Goal: Transaction & Acquisition: Purchase product/service

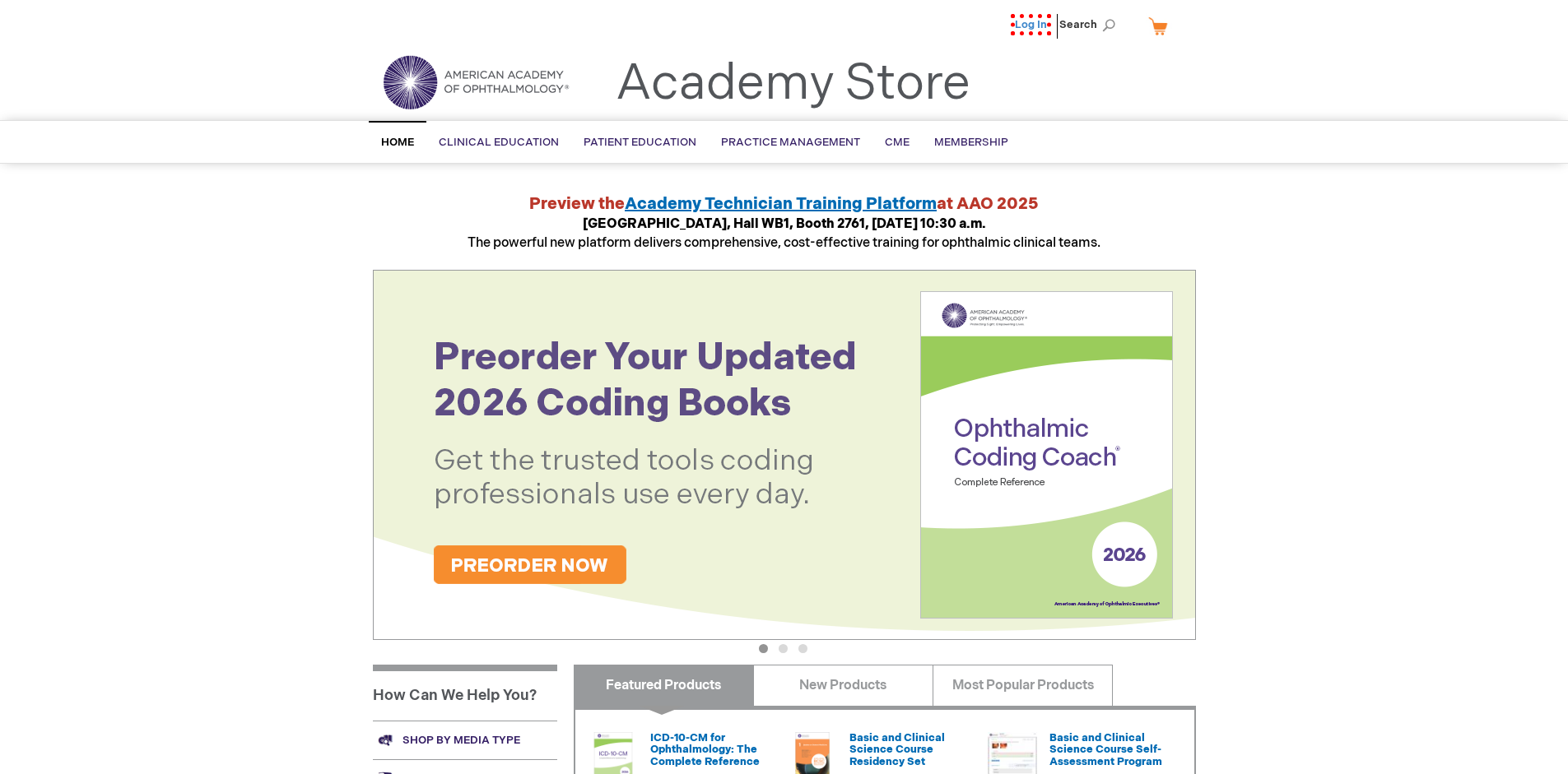
click at [1036, 24] on link "Log In" at bounding box center [1031, 24] width 40 height 21
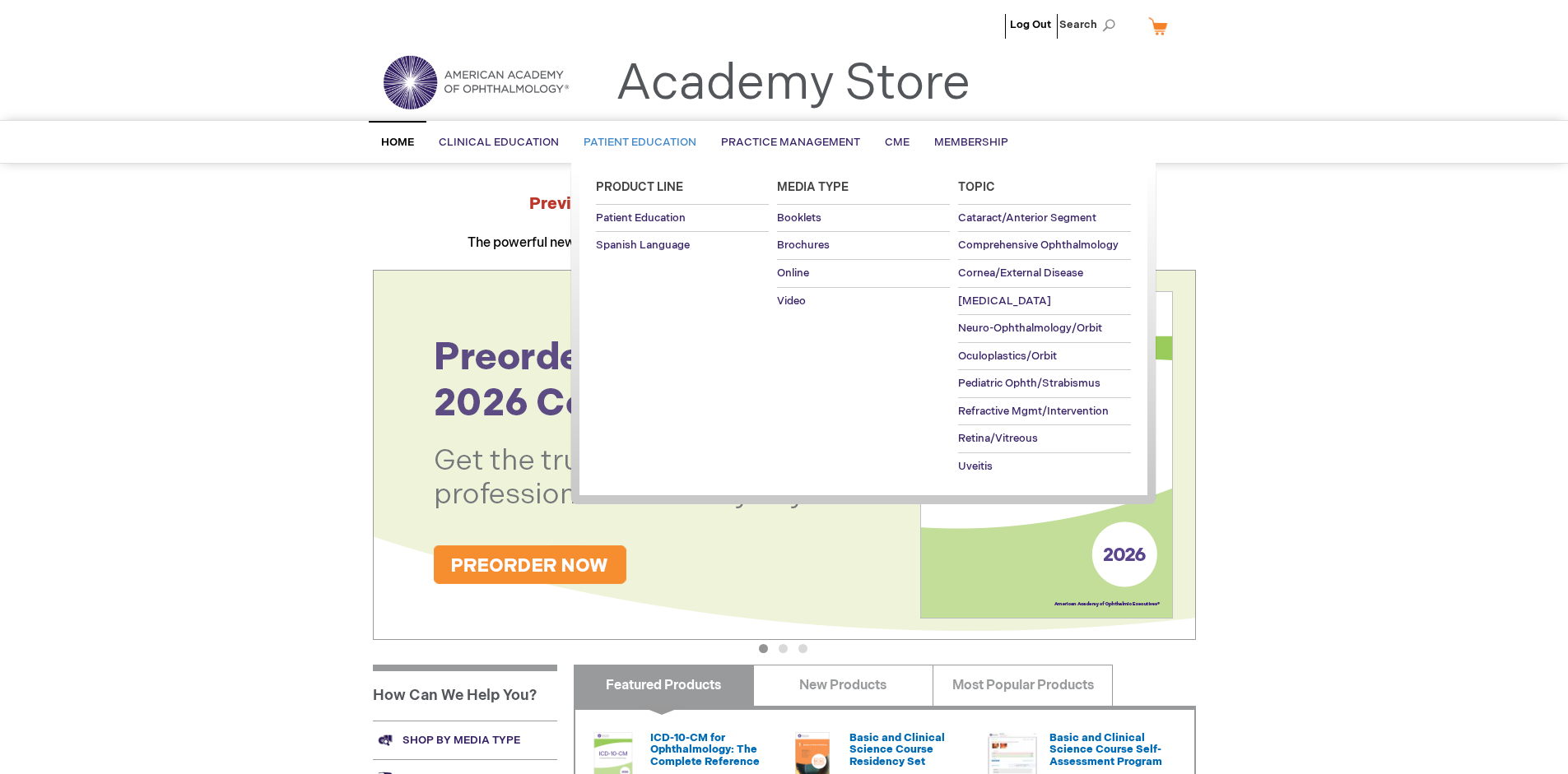
click at [636, 142] on span "Patient Education" at bounding box center [640, 143] width 113 height 13
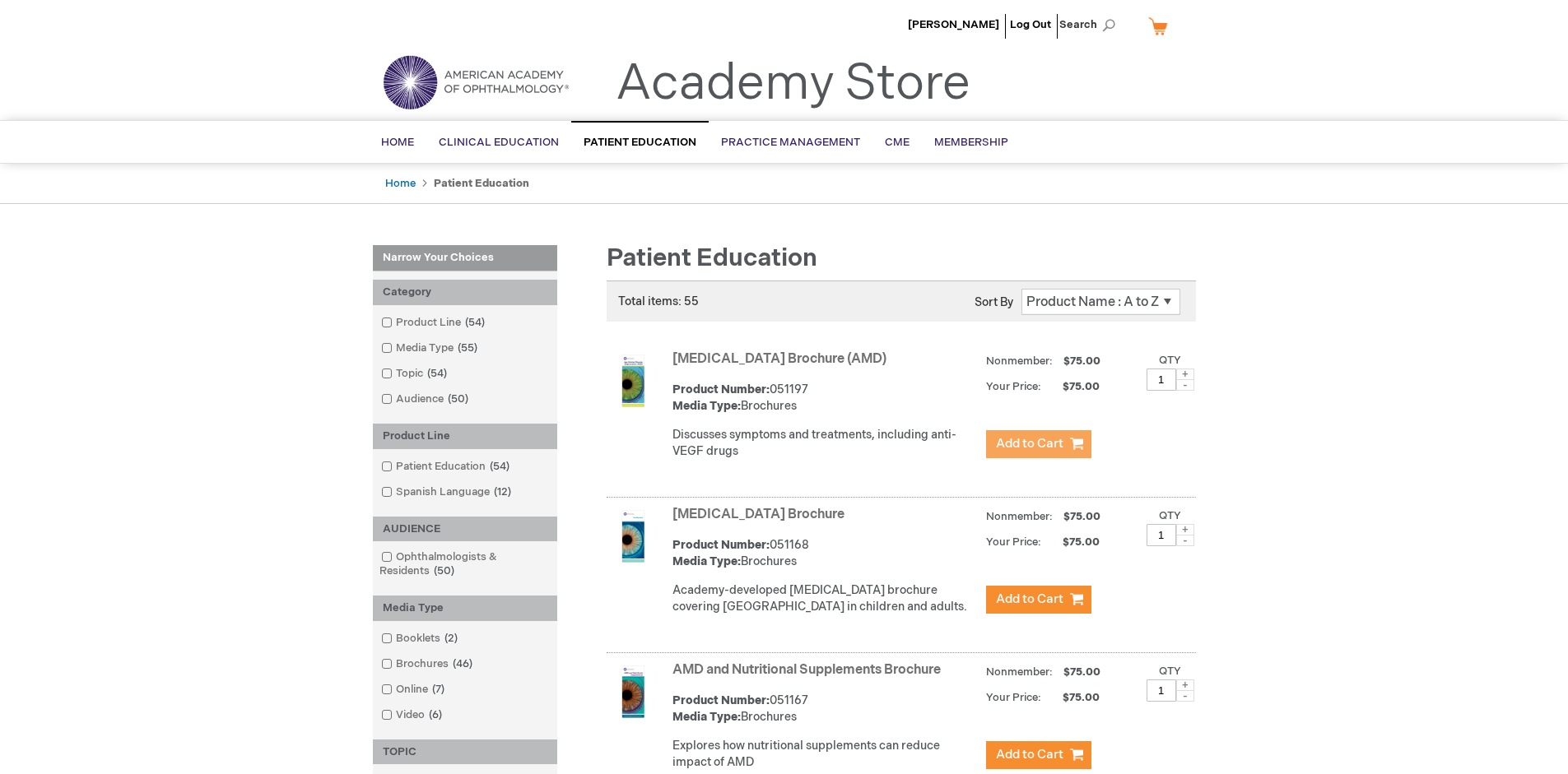
click at [1037, 445] on span "Add to Cart" at bounding box center [1029, 444] width 67 height 16
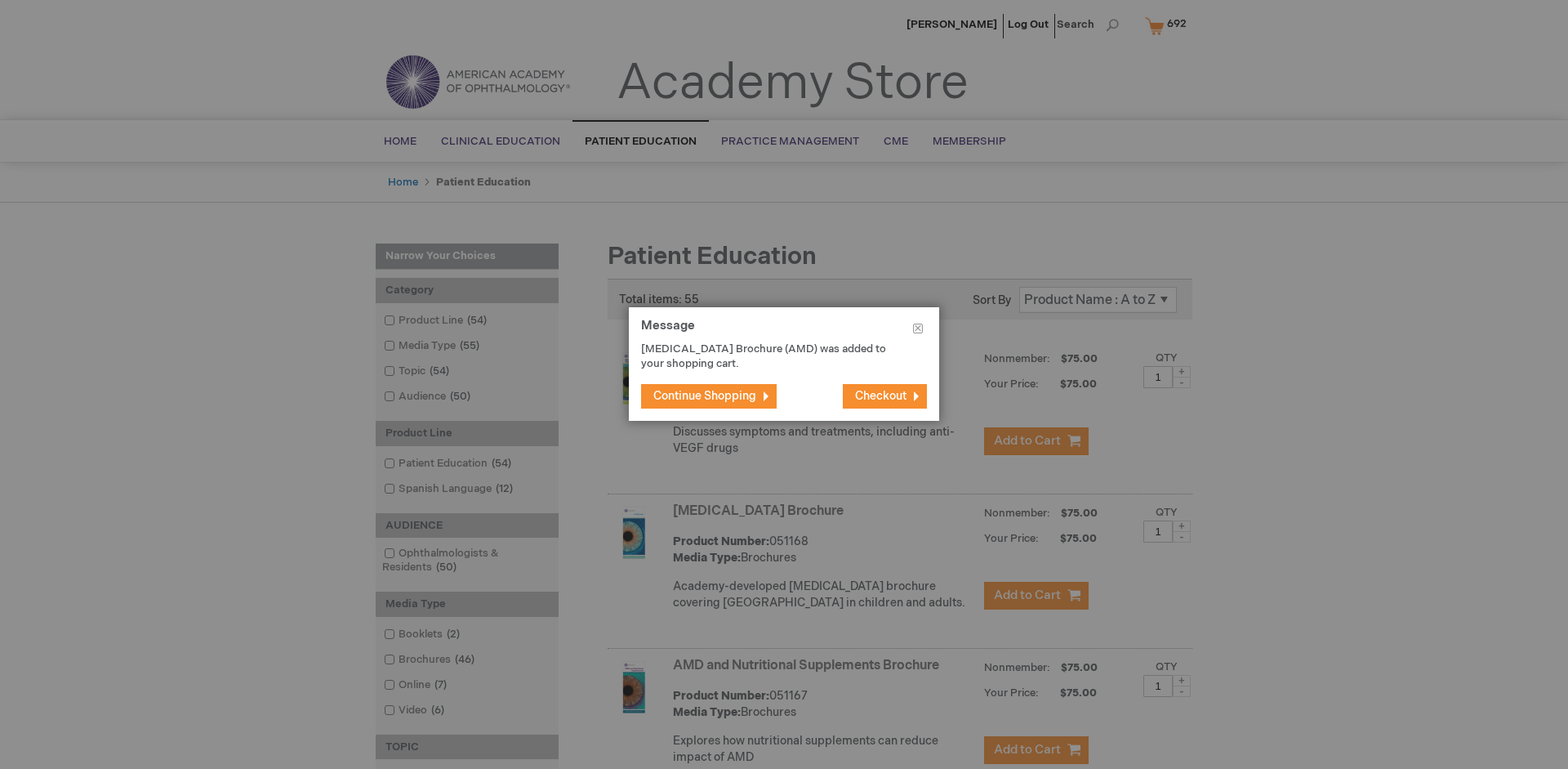
click at [705, 396] on span "Continue Shopping" at bounding box center [704, 396] width 103 height 14
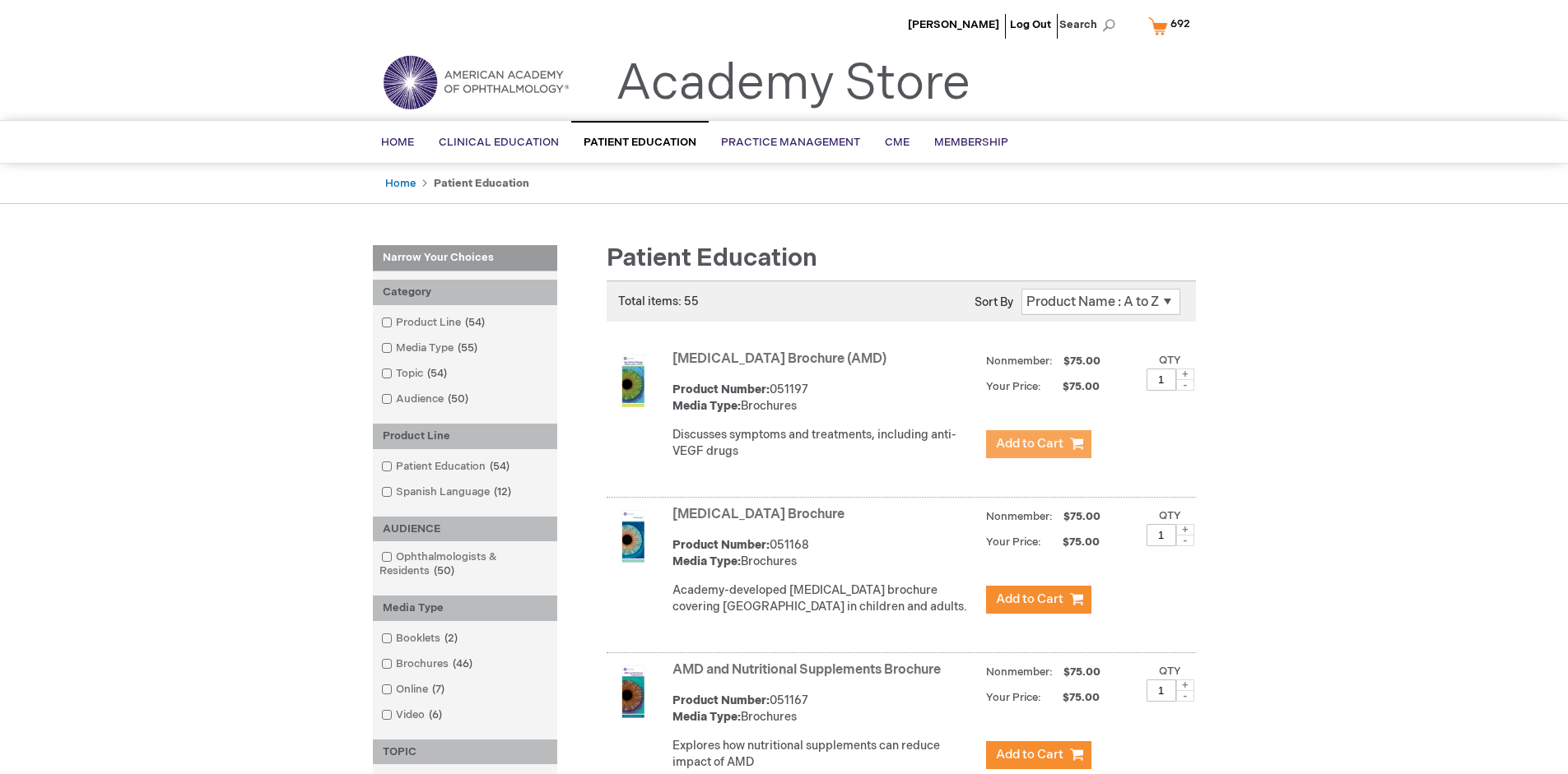
click at [810, 678] on link "AMD and Nutritional Supplements Brochure" at bounding box center [806, 670] width 268 height 16
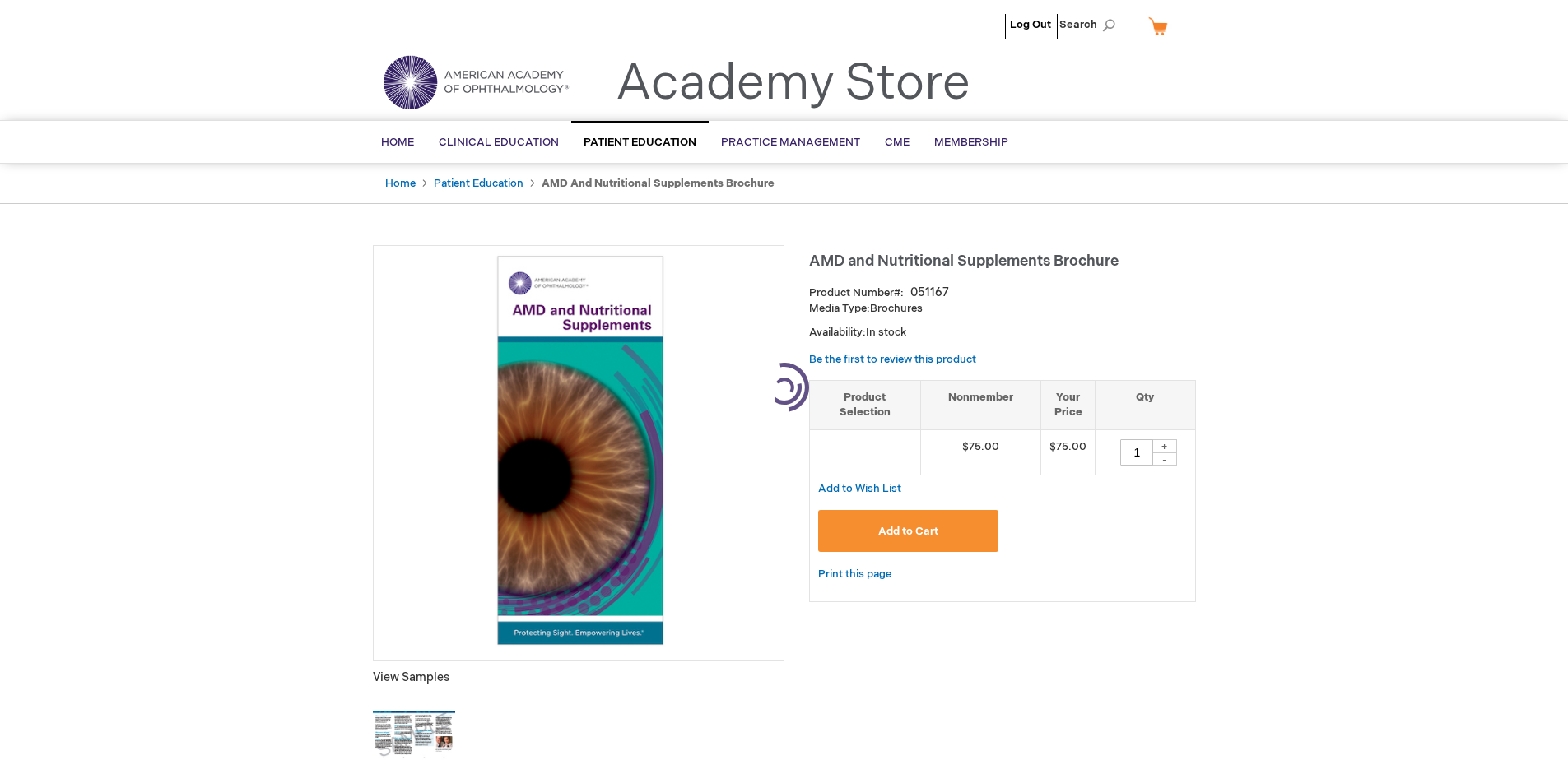
type input "1"
click at [908, 530] on span "Add to Cart" at bounding box center [907, 531] width 60 height 13
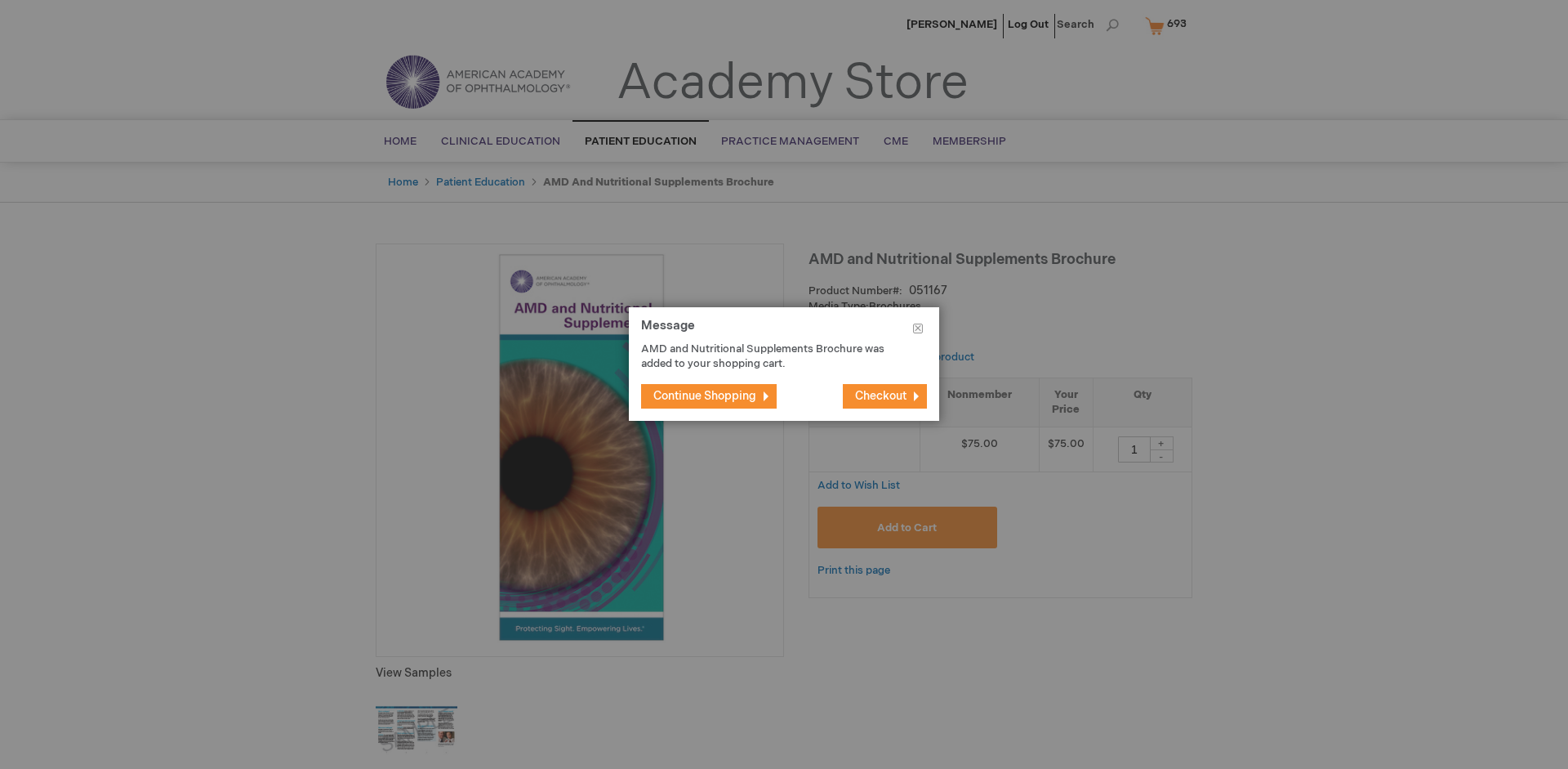
click at [705, 396] on span "Continue Shopping" at bounding box center [704, 396] width 103 height 14
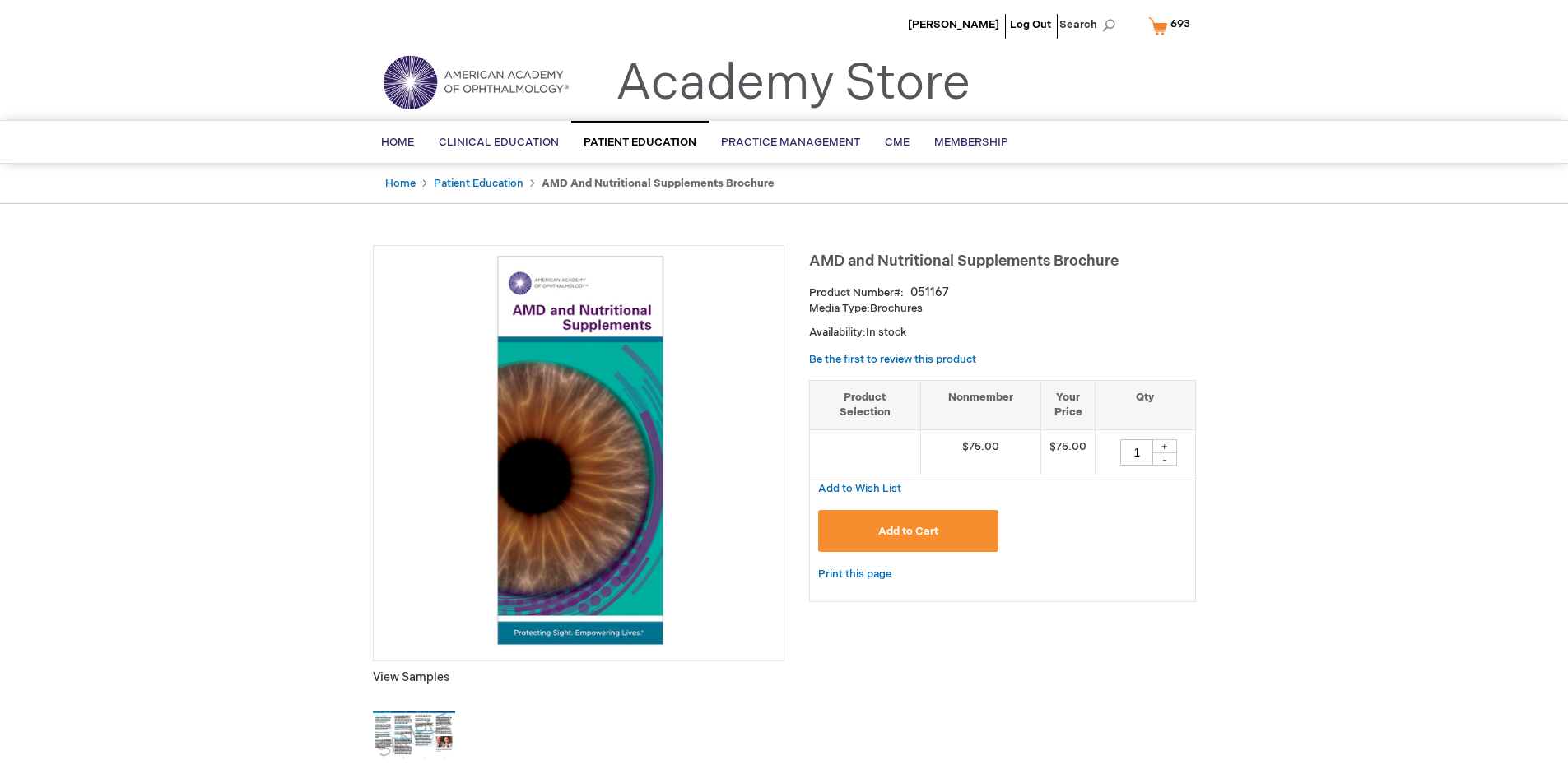
click at [1172, 25] on span "693" at bounding box center [1180, 24] width 19 height 13
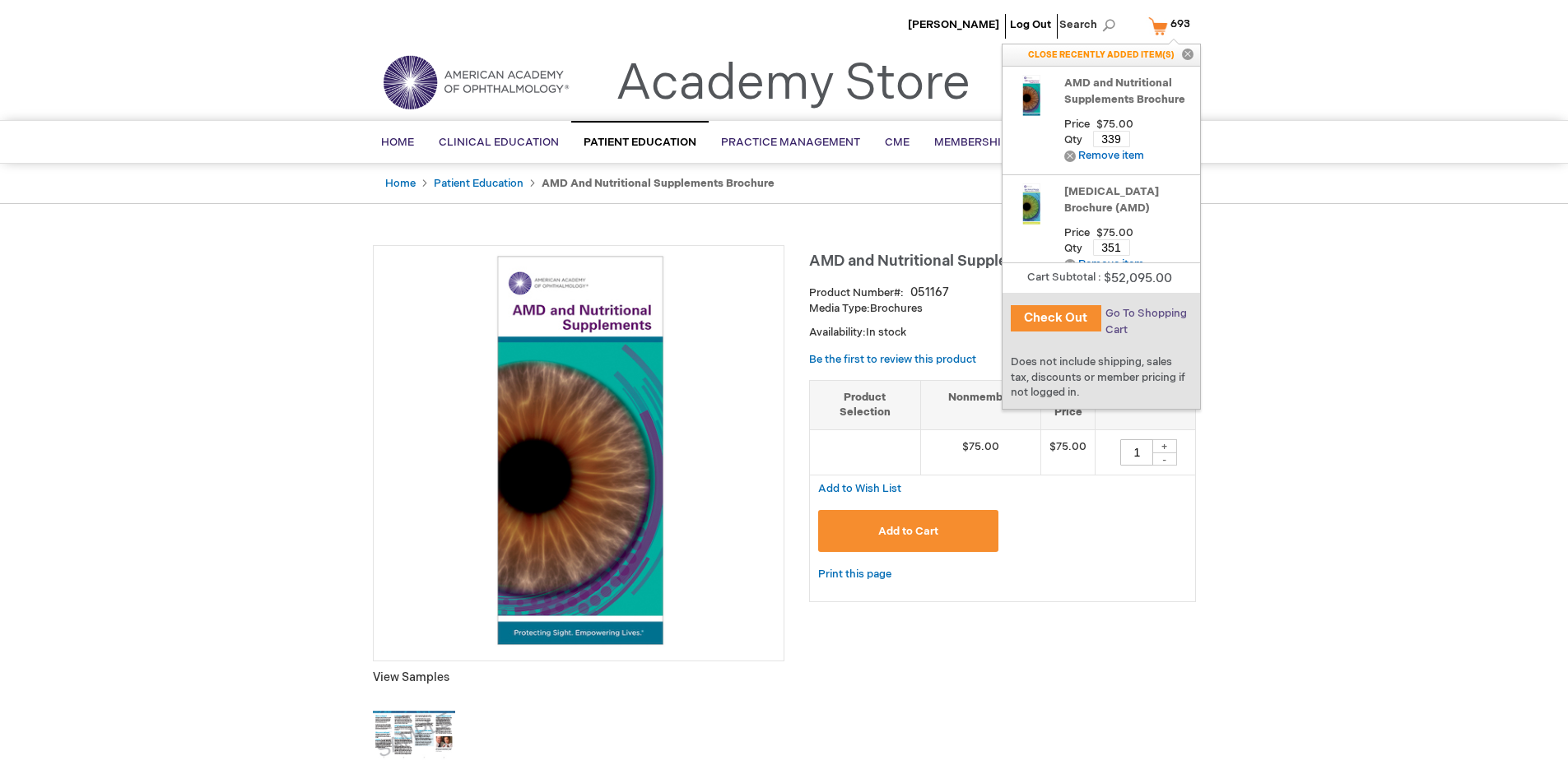
click at [1144, 313] on span "Go To Shopping Cart" at bounding box center [1146, 321] width 82 height 29
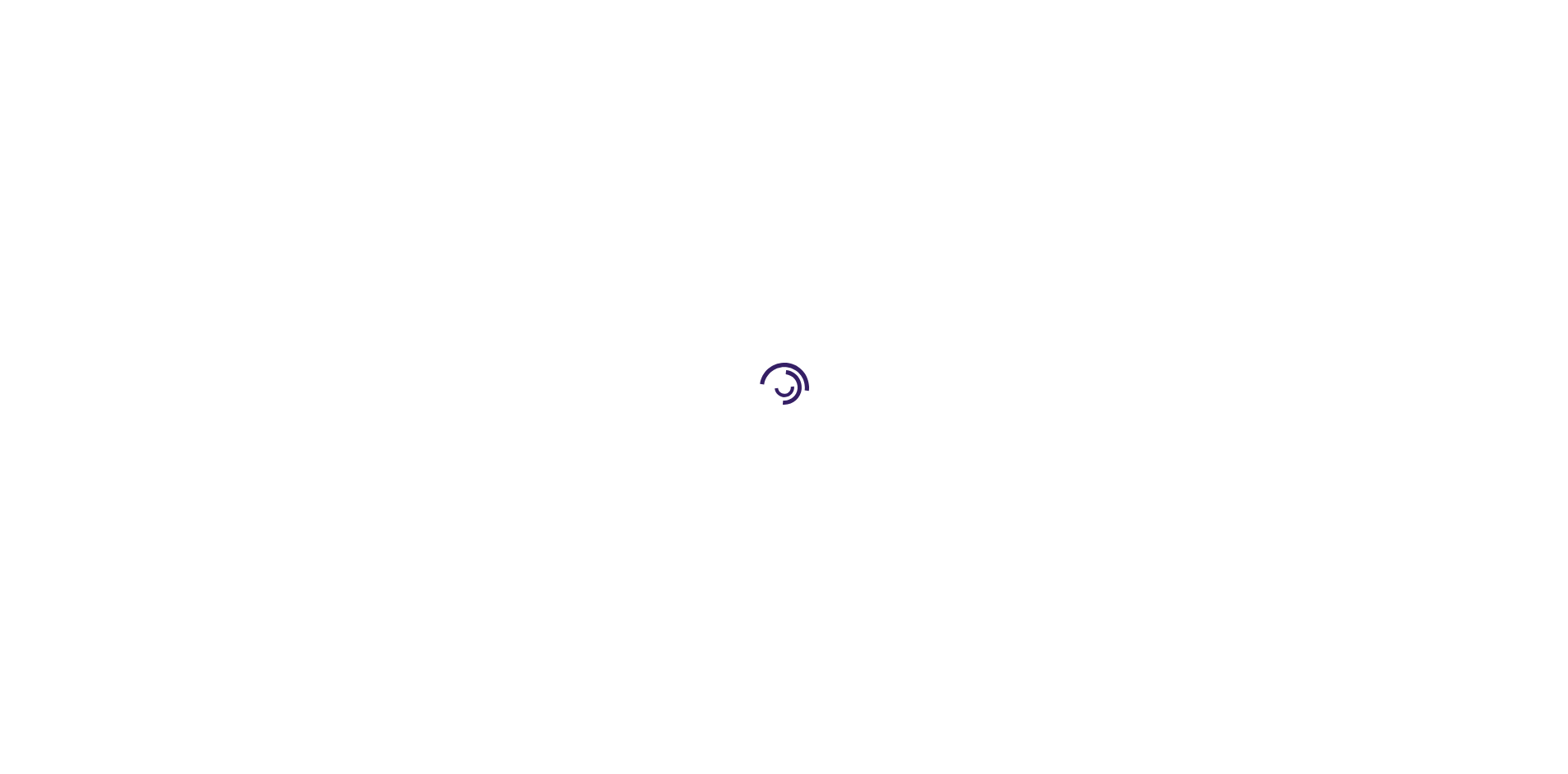
select select "US"
select select "41"
click at [1087, 767] on span "Proceed to Checkout" at bounding box center [1087, 767] width 107 height 13
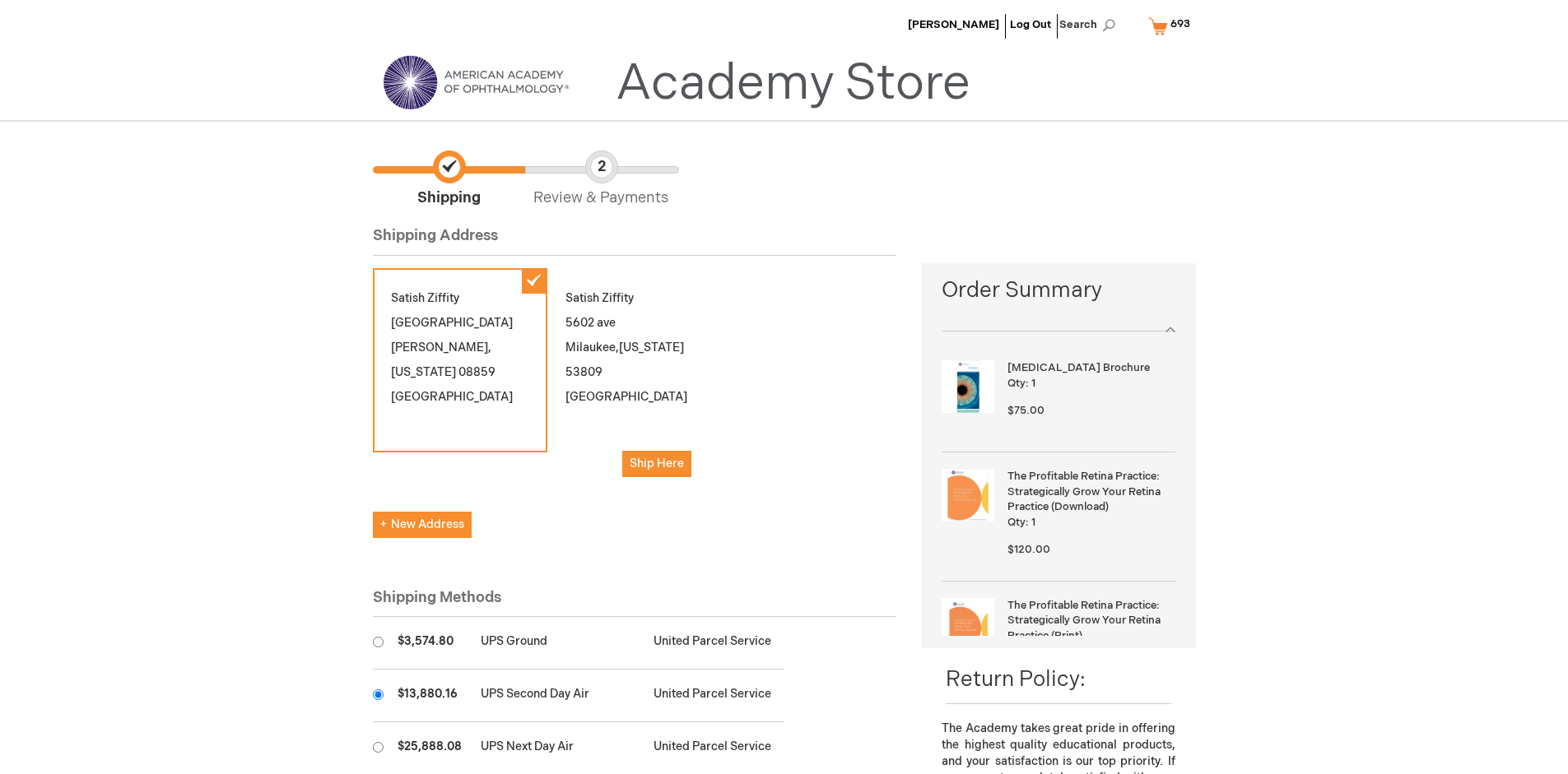
click at [377, 694] on input "radio" at bounding box center [377, 694] width 11 height 11
